Goal: Information Seeking & Learning: Learn about a topic

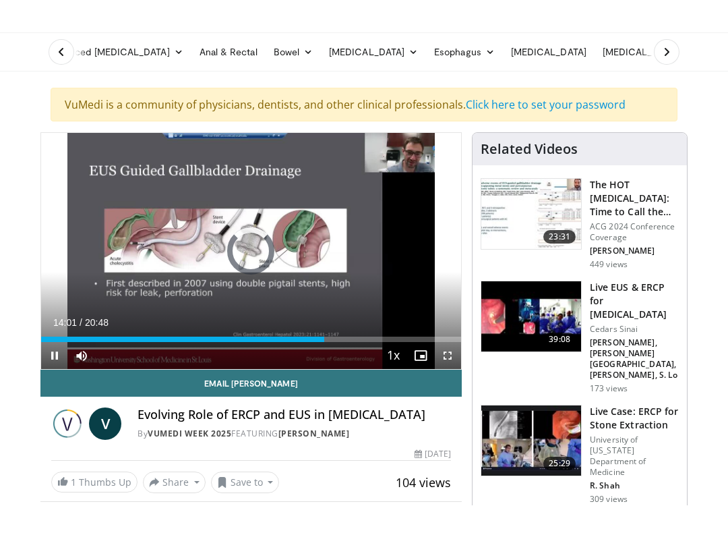
scroll to position [13, 0]
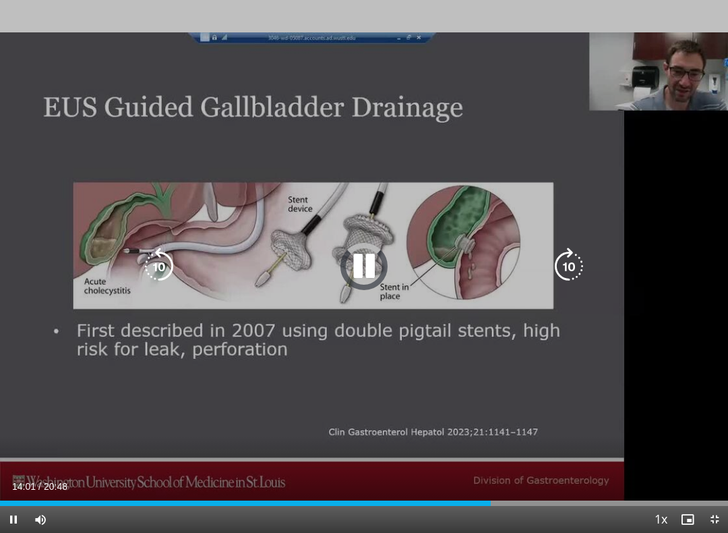
click at [350, 266] on icon "Video Player" at bounding box center [364, 267] width 38 height 38
click at [366, 272] on icon "Video Player" at bounding box center [364, 267] width 38 height 38
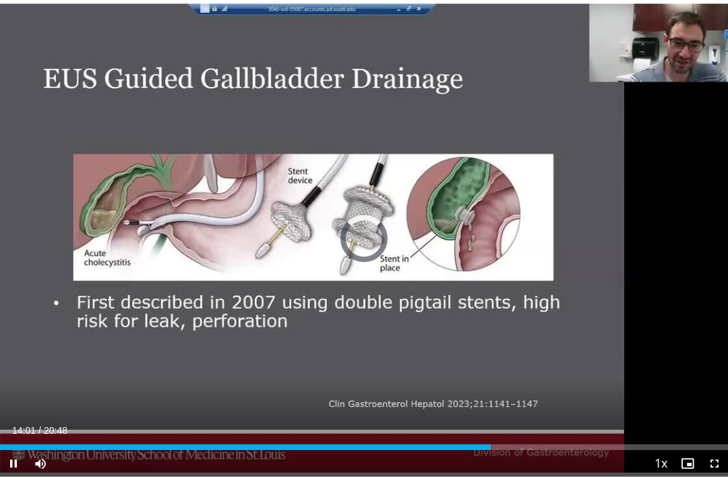
scroll to position [42, 0]
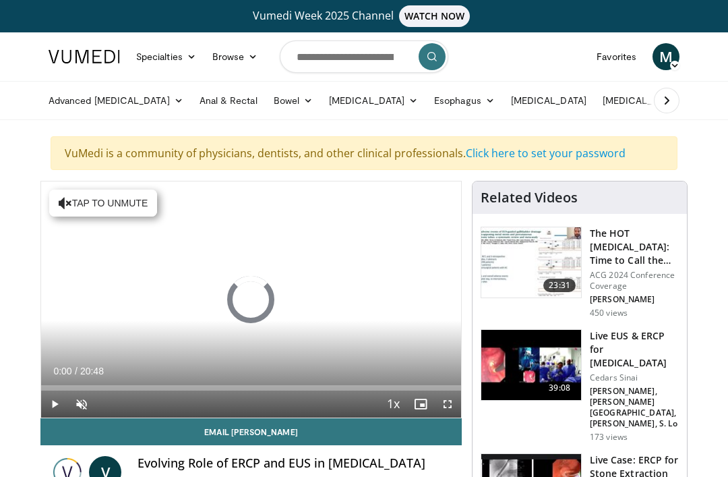
scroll to position [42, 0]
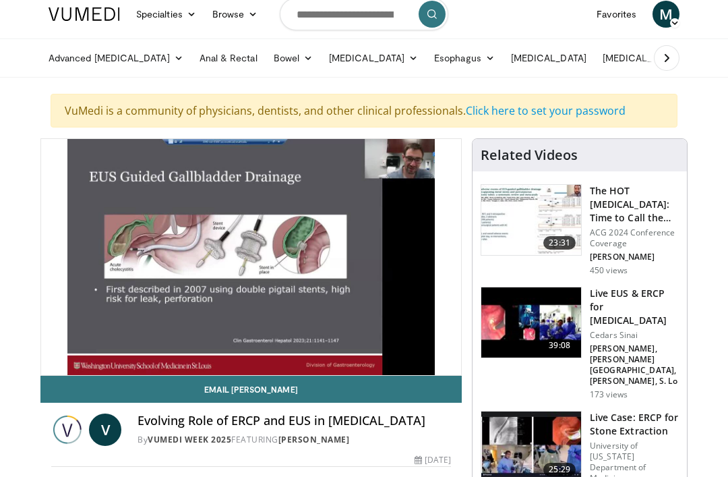
click at [61, 375] on span "Video Player" at bounding box center [54, 388] width 27 height 27
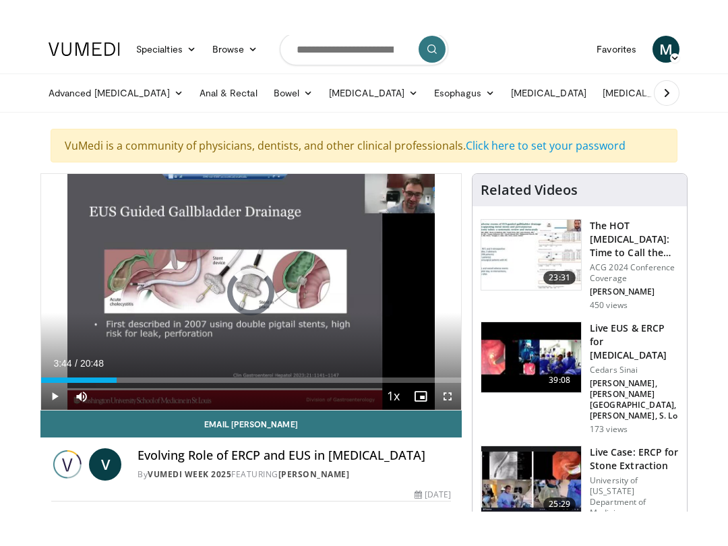
scroll to position [13, 0]
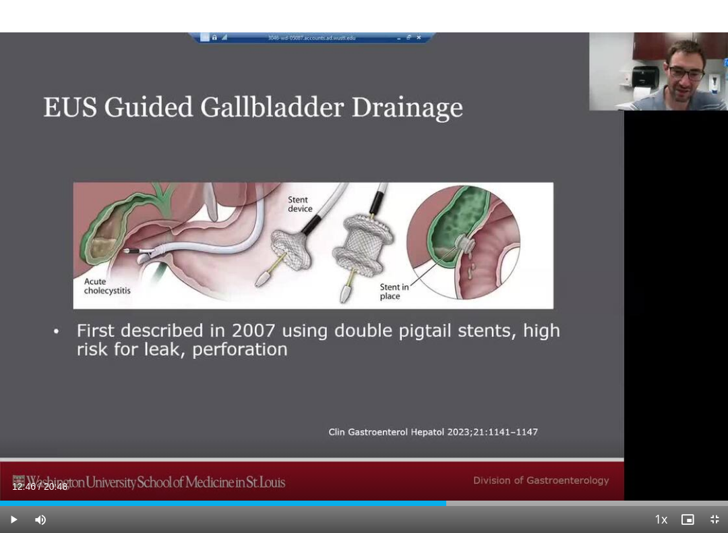
click at [442, 476] on div "Progress Bar" at bounding box center [223, 502] width 446 height 5
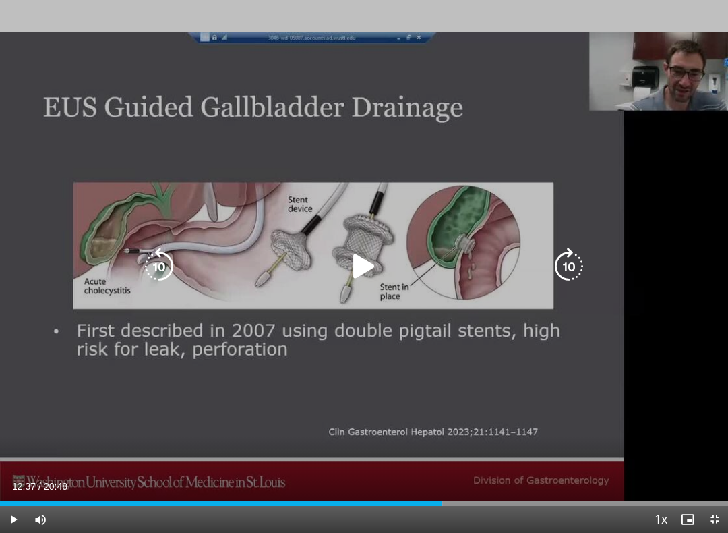
click at [359, 264] on icon "Video Player" at bounding box center [364, 267] width 38 height 38
click at [567, 256] on icon "Video Player" at bounding box center [569, 267] width 38 height 38
click at [576, 256] on icon "Video Player" at bounding box center [569, 267] width 38 height 38
click at [573, 260] on icon "Video Player" at bounding box center [569, 267] width 38 height 38
click at [575, 262] on icon "Video Player" at bounding box center [569, 267] width 38 height 38
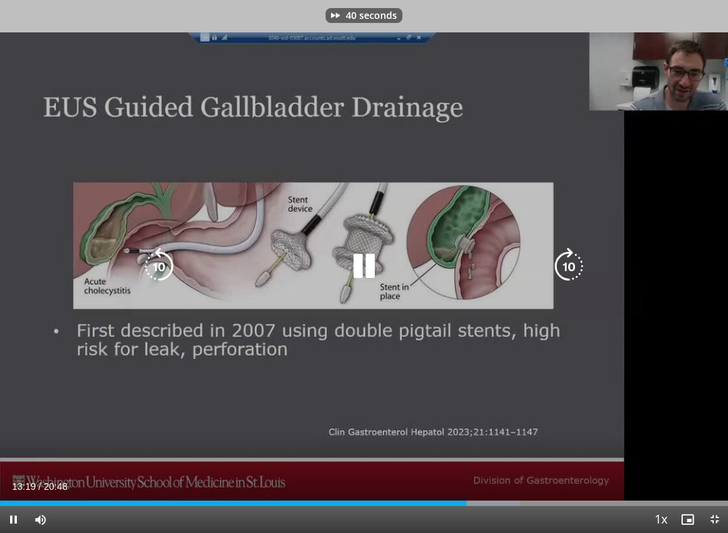
click at [581, 258] on icon "Video Player" at bounding box center [569, 267] width 38 height 38
click at [574, 252] on icon "Video Player" at bounding box center [569, 267] width 38 height 38
click at [571, 257] on icon "Video Player" at bounding box center [569, 267] width 38 height 38
click at [573, 258] on icon "Video Player" at bounding box center [569, 267] width 38 height 38
click at [164, 277] on icon "Video Player" at bounding box center [159, 267] width 38 height 38
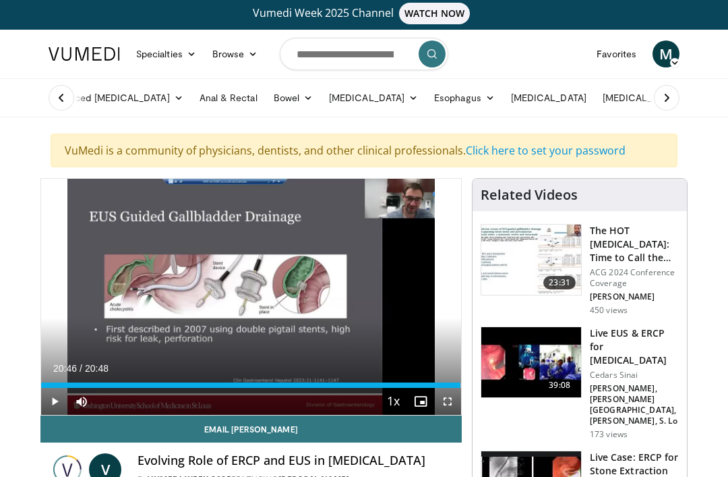
scroll to position [0, 0]
